Goal: Task Accomplishment & Management: Manage account settings

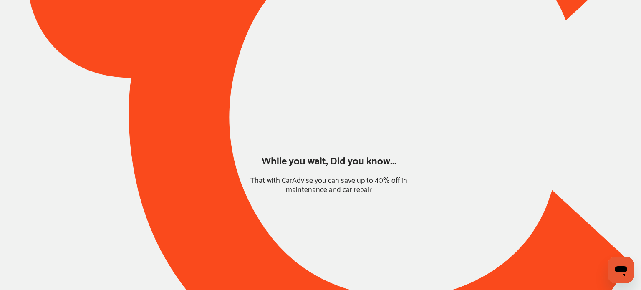
type input "*****"
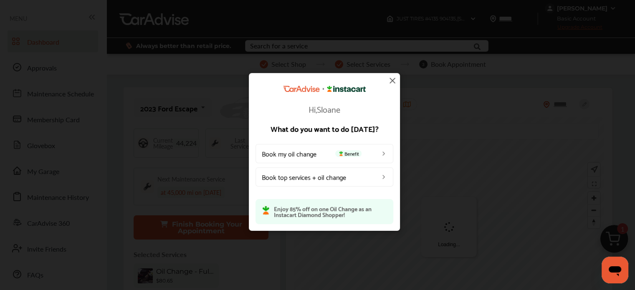
click at [395, 79] on img at bounding box center [392, 81] width 10 height 10
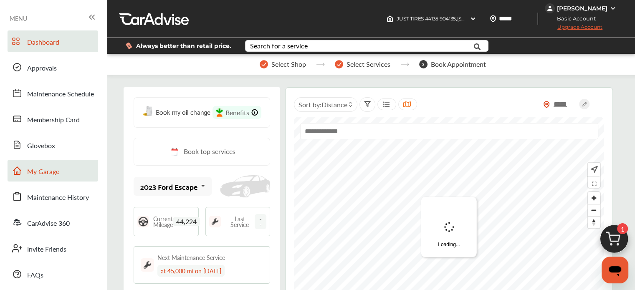
click at [41, 173] on span "My Garage" at bounding box center [43, 171] width 32 height 11
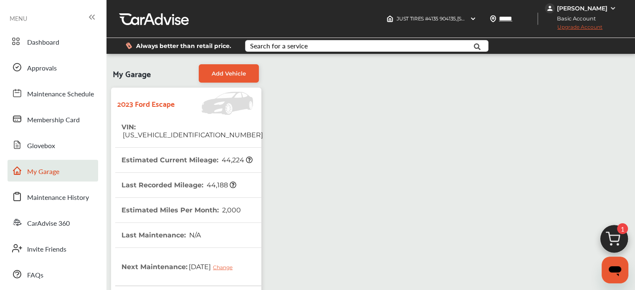
click at [183, 120] on th "VIN : [US_VEHICLE_IDENTIFICATION_NUMBER]" at bounding box center [191, 131] width 141 height 33
click at [182, 131] on span "[US_VEHICLE_IDENTIFICATION_NUMBER]" at bounding box center [191, 135] width 141 height 8
copy span "[US_VEHICLE_IDENTIFICATION_NUMBER]"
